Goal: Task Accomplishment & Management: Use online tool/utility

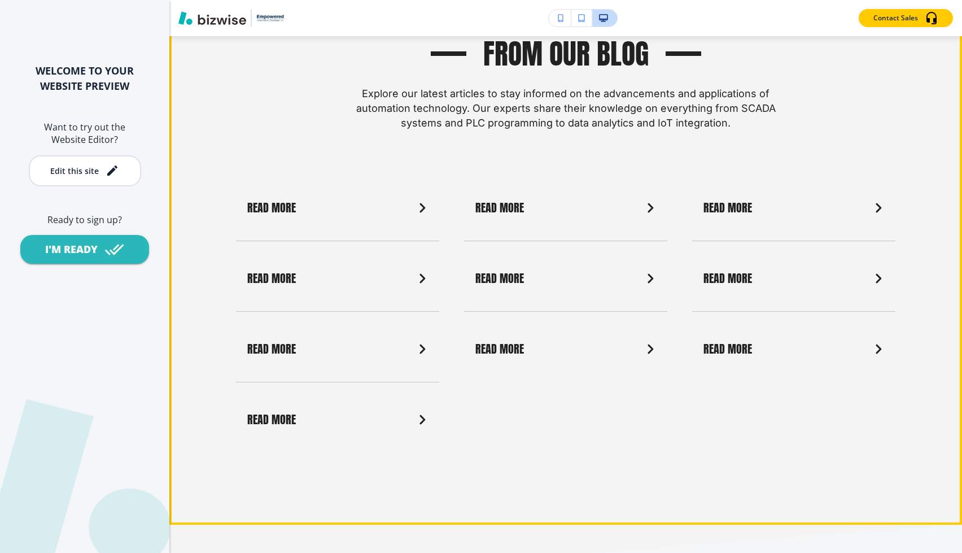
scroll to position [3951, 0]
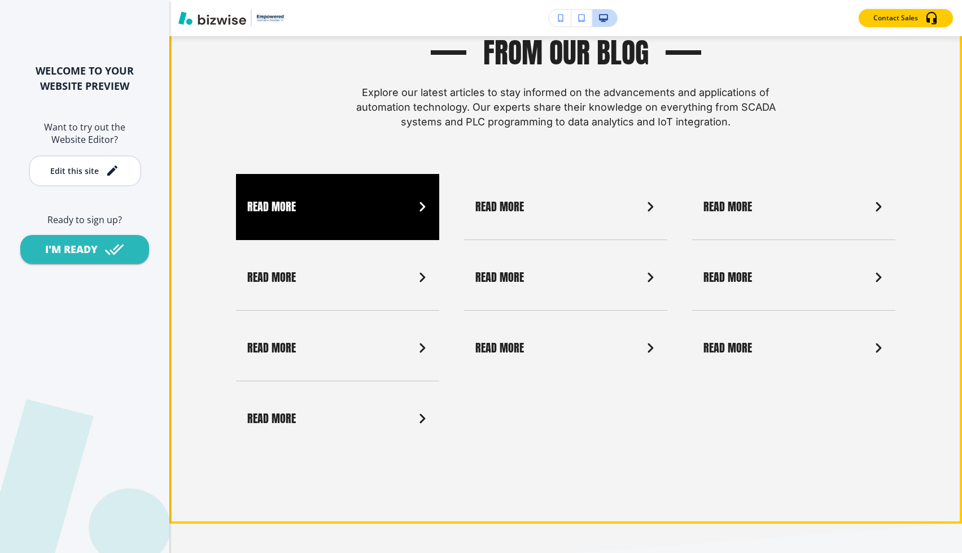
click at [340, 181] on link "Read More" at bounding box center [337, 207] width 203 height 66
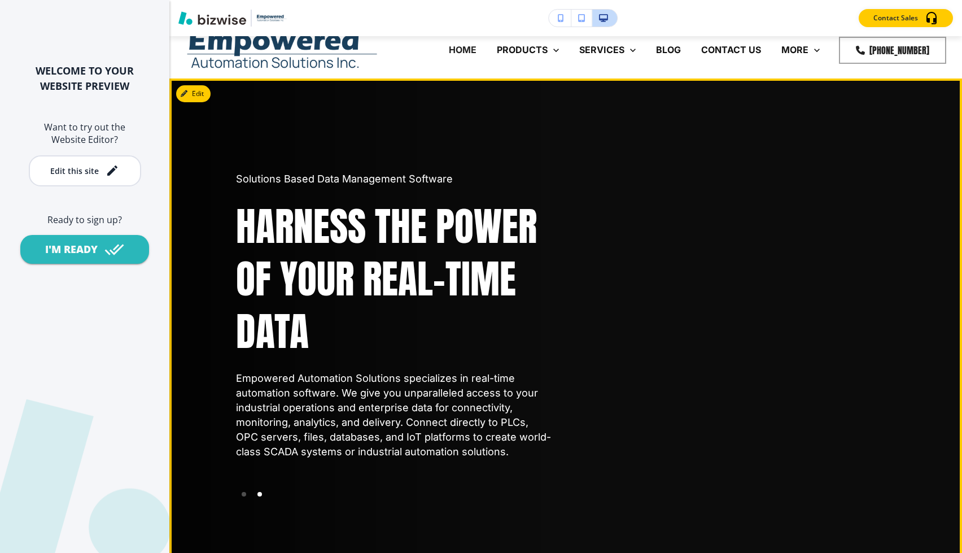
scroll to position [3, 0]
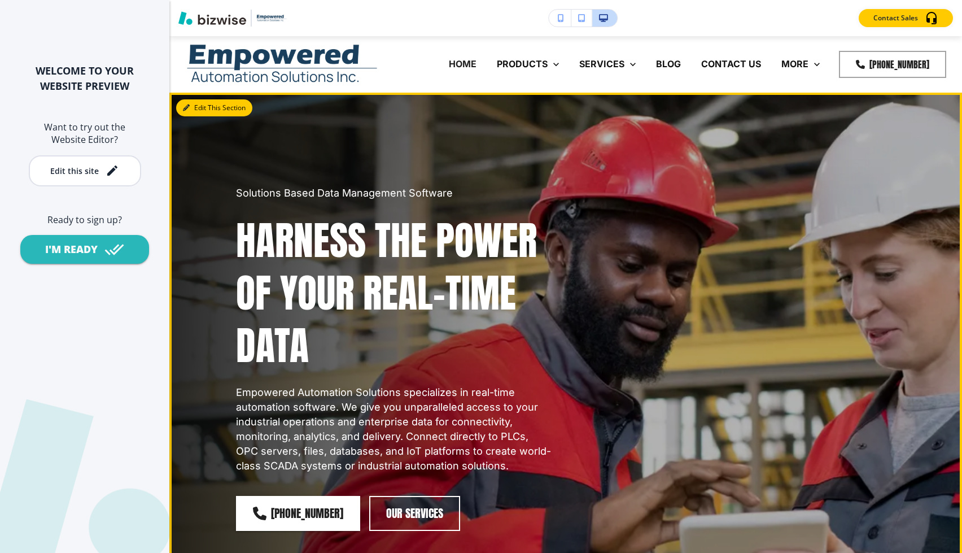
click at [197, 113] on button "Edit This Section" at bounding box center [214, 107] width 76 height 17
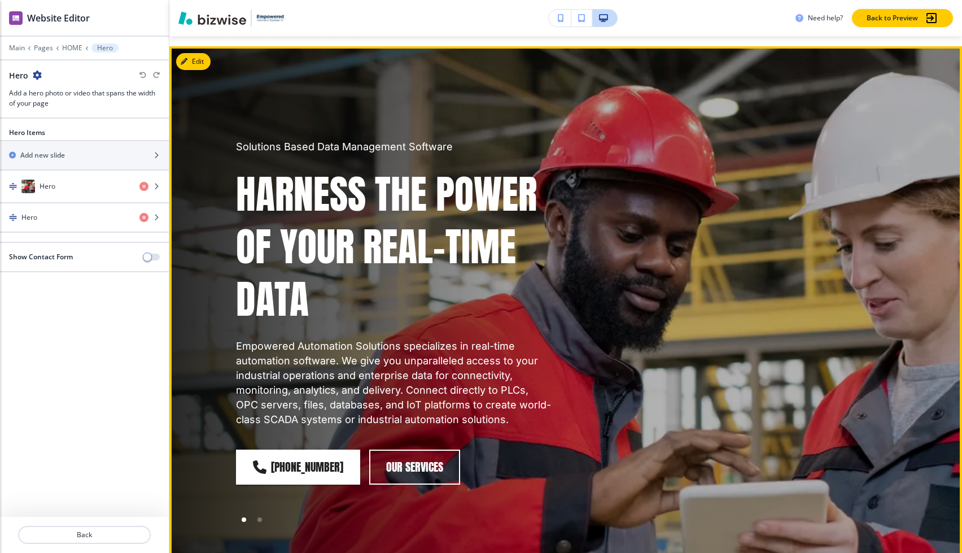
scroll to position [56, 0]
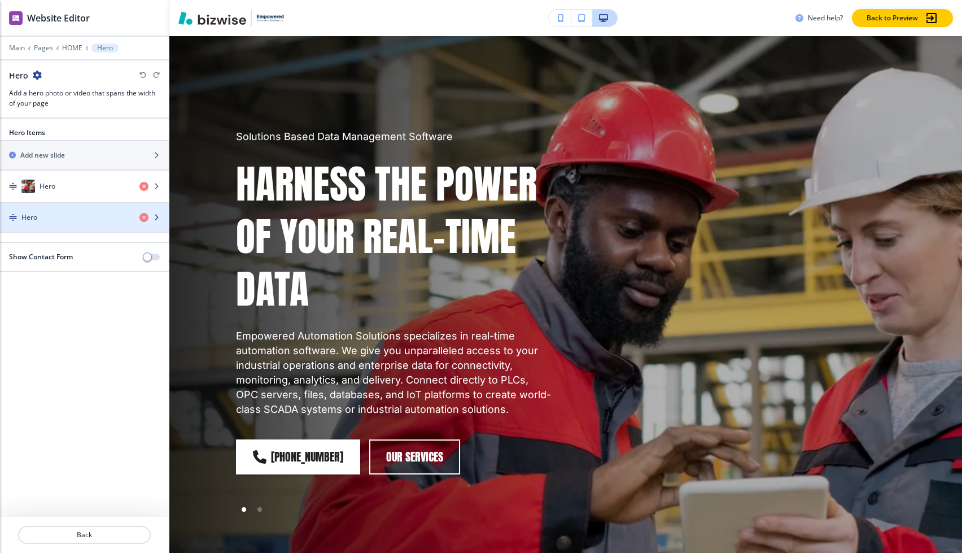
click at [53, 209] on div "button" at bounding box center [84, 207] width 169 height 9
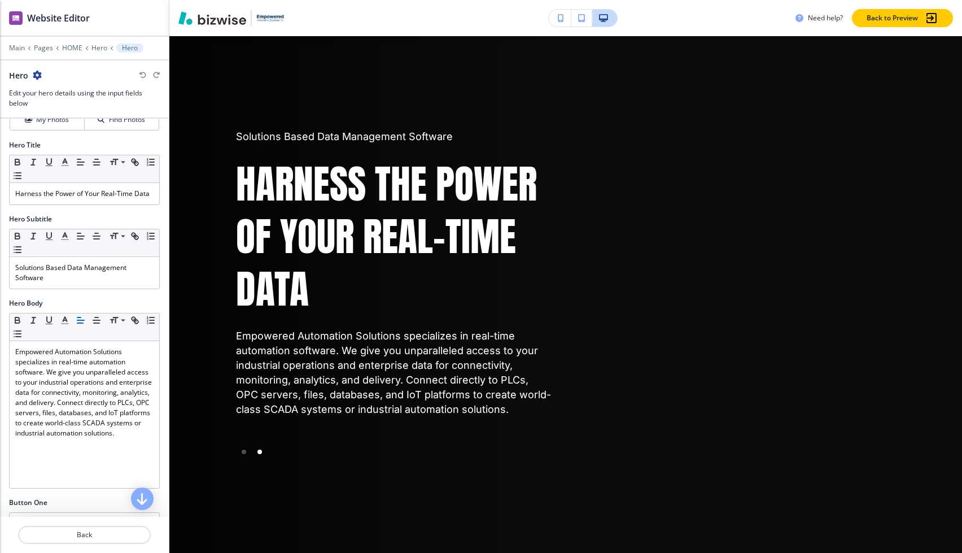
scroll to position [0, 0]
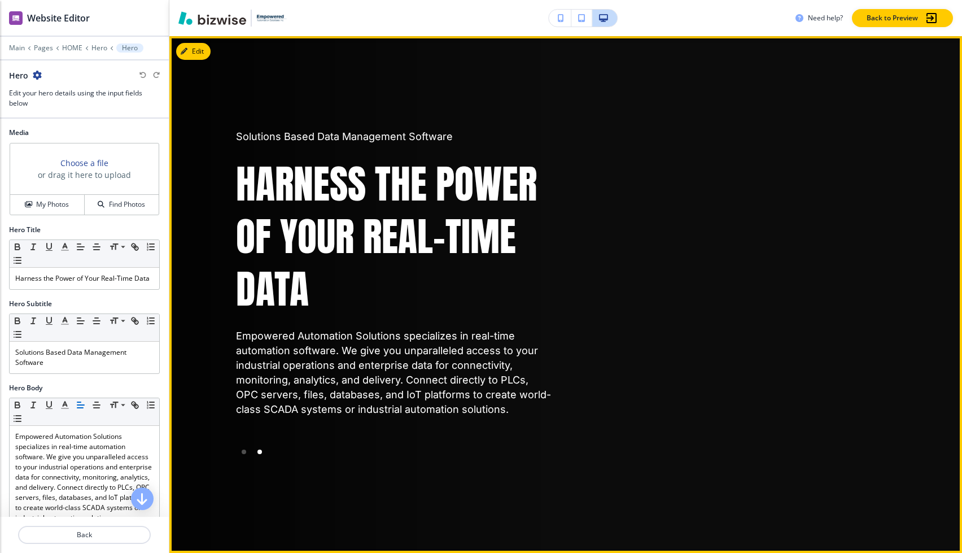
click at [299, 152] on div "Solutions Based Data Management Software Harness the Power of Your Real-Time Da…" at bounding box center [394, 272] width 316 height 287
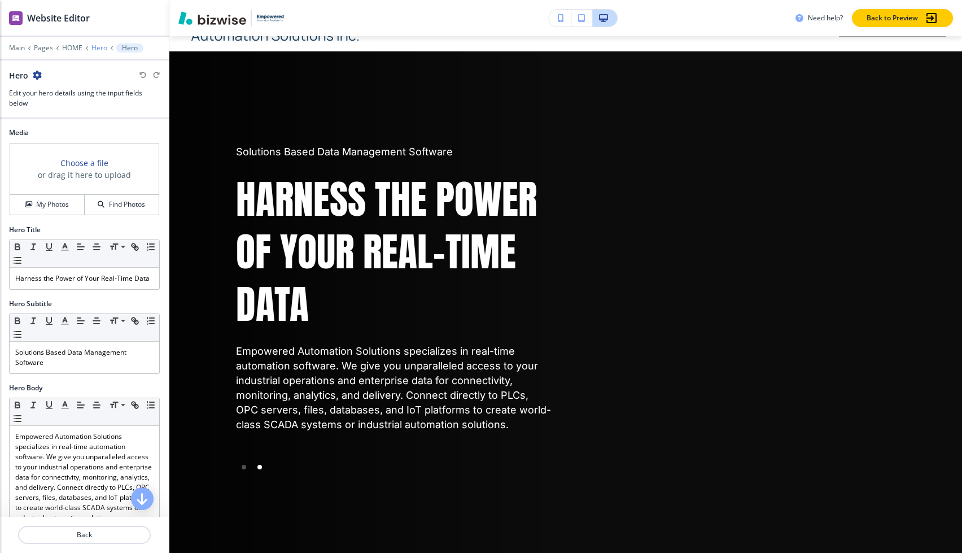
click at [95, 47] on p "Hero" at bounding box center [99, 48] width 16 height 8
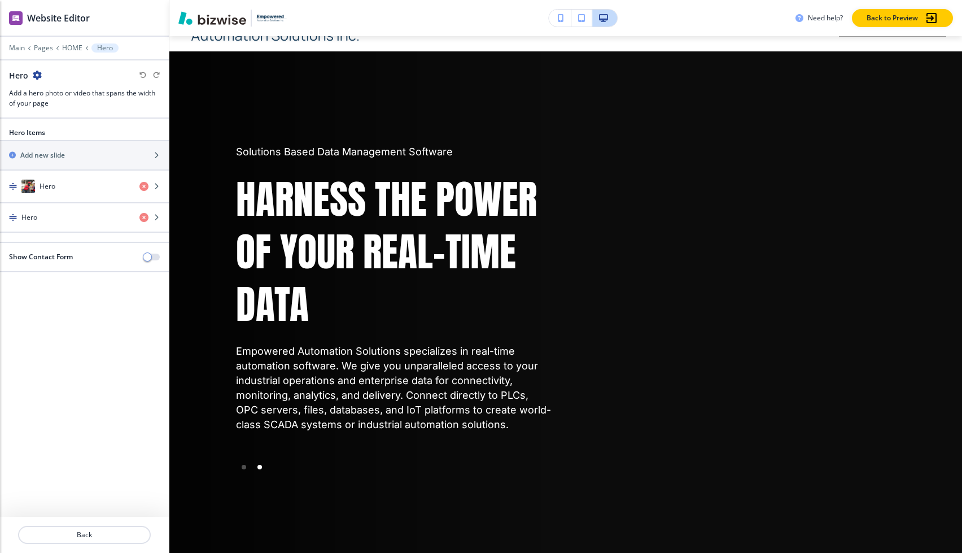
scroll to position [56, 0]
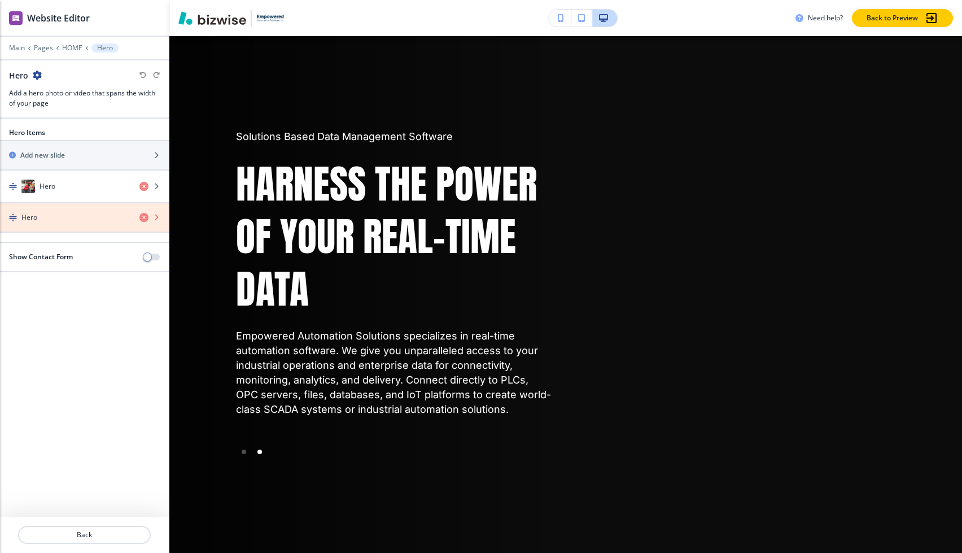
click at [144, 217] on icon "button" at bounding box center [143, 217] width 9 height 9
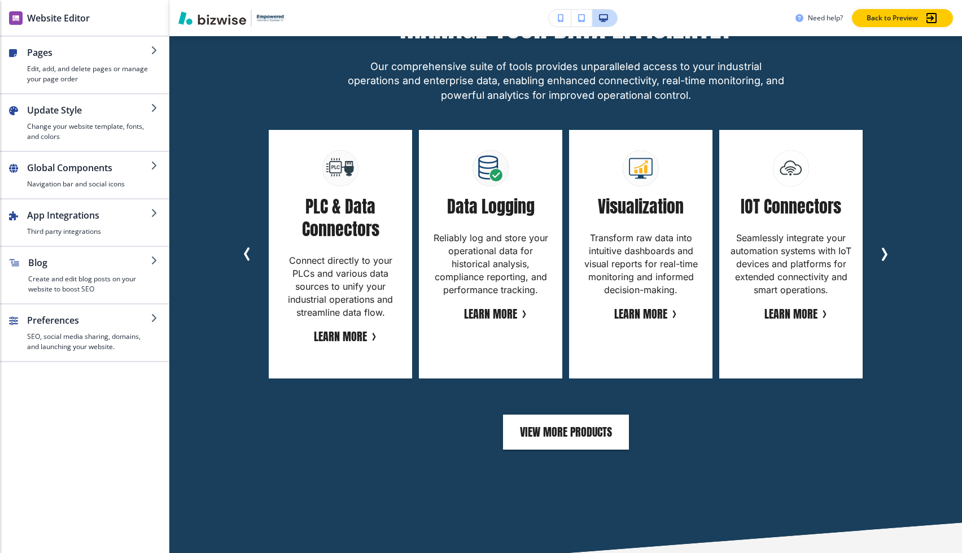
scroll to position [3226, 0]
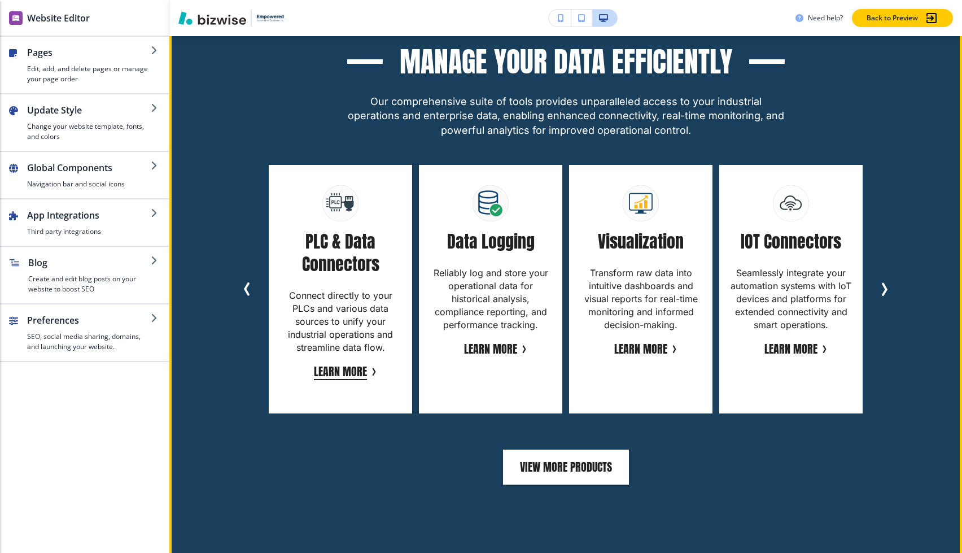
click at [349, 363] on button "Learn More" at bounding box center [340, 371] width 53 height 17
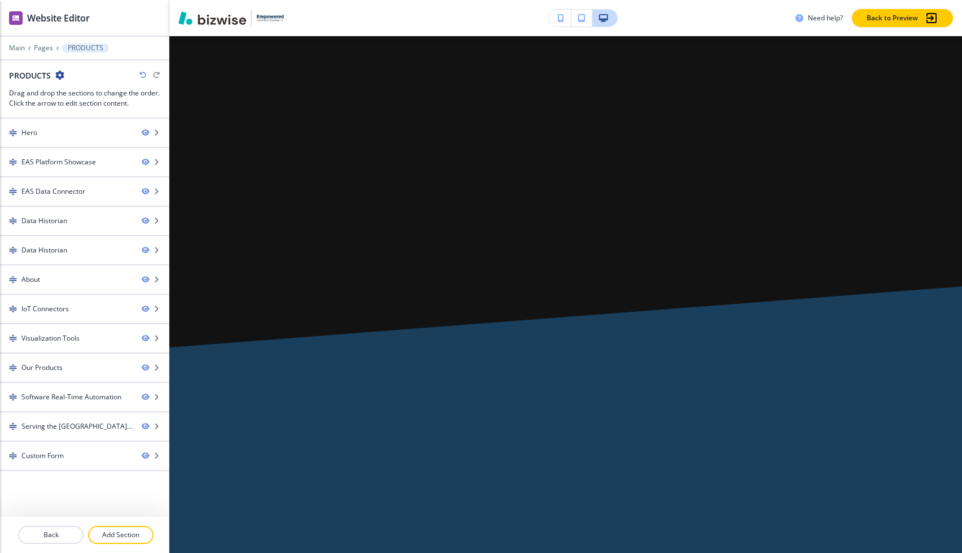
scroll to position [0, 0]
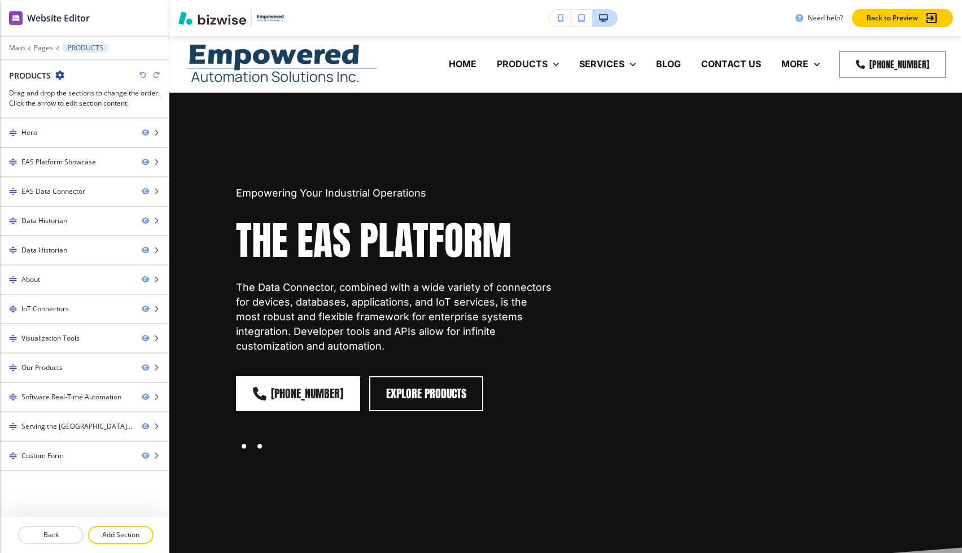
click at [260, 447] on div at bounding box center [259, 446] width 5 height 5
click at [247, 447] on div at bounding box center [244, 446] width 16 height 16
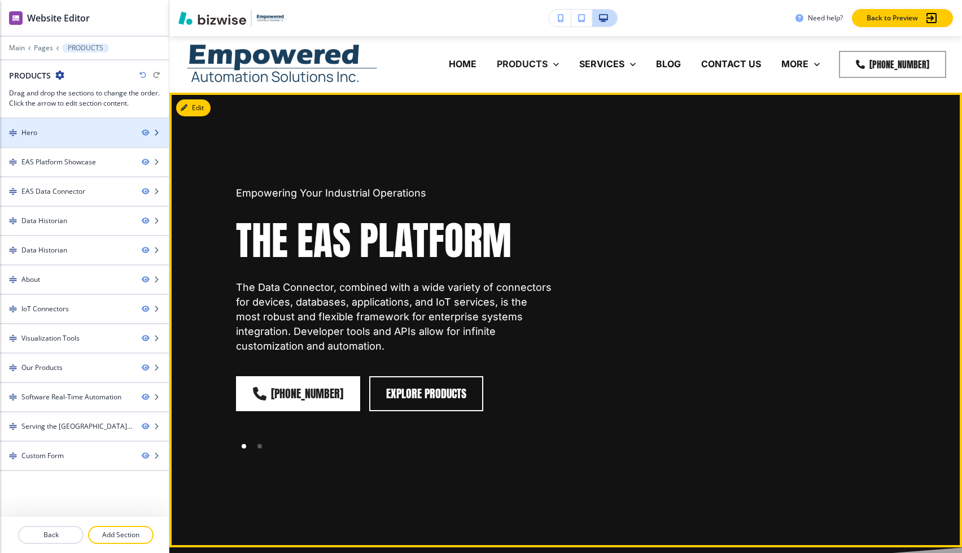
click at [79, 141] on div at bounding box center [84, 142] width 169 height 9
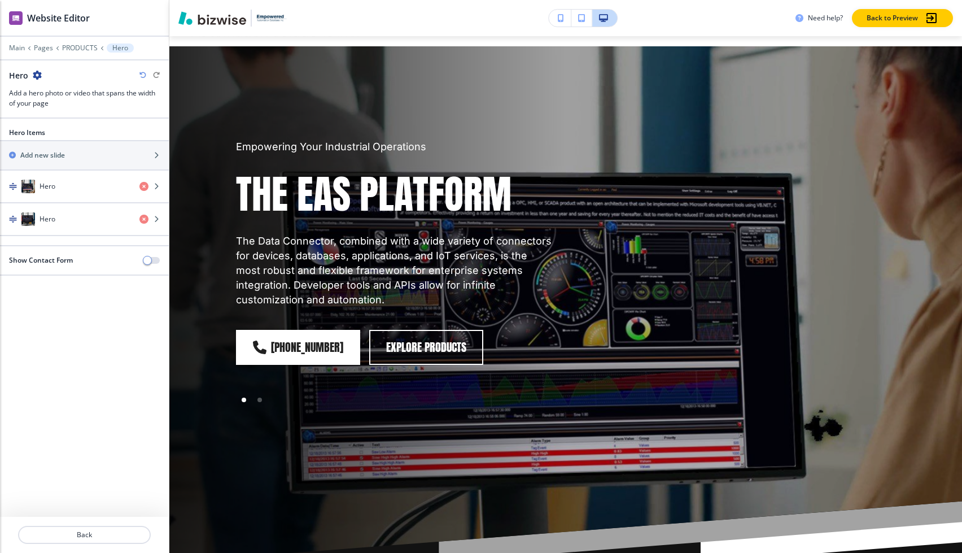
scroll to position [56, 0]
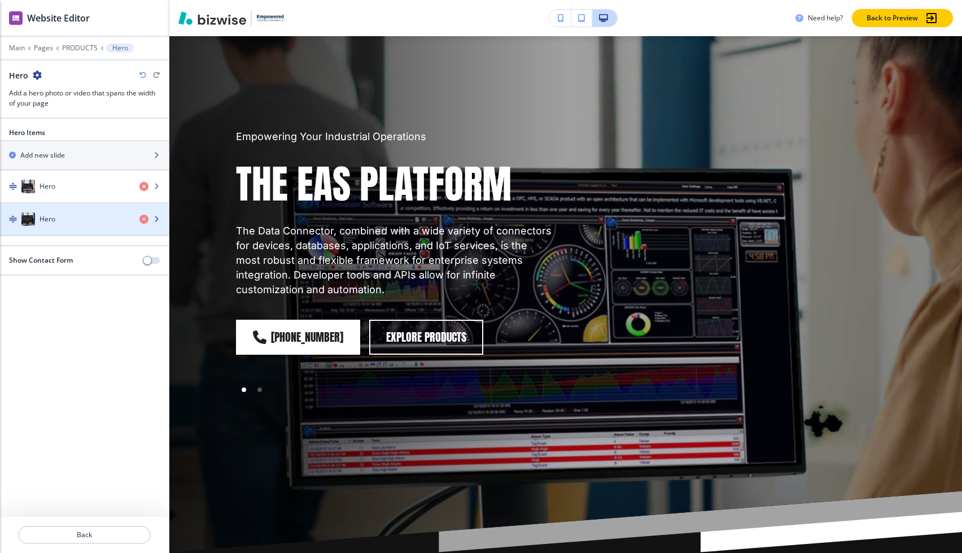
click at [89, 213] on div "Hero" at bounding box center [65, 219] width 130 height 14
